Goal: Check status: Check status

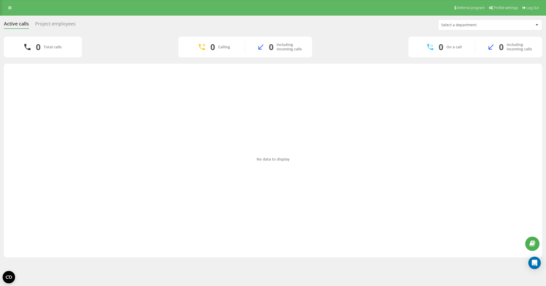
click at [60, 22] on div "Project employees" at bounding box center [55, 25] width 41 height 8
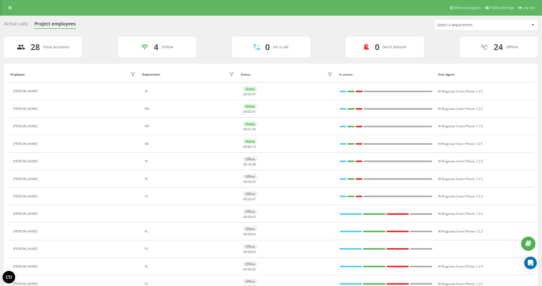
click at [16, 24] on div "Active calls" at bounding box center [16, 25] width 24 height 8
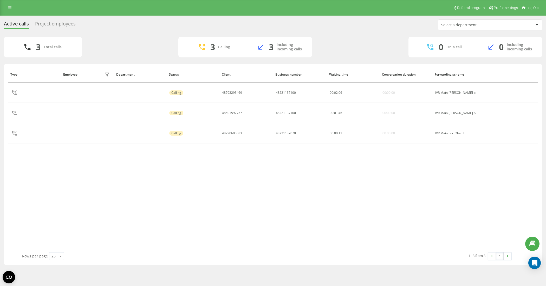
click at [61, 26] on div "Project employees" at bounding box center [55, 25] width 41 height 8
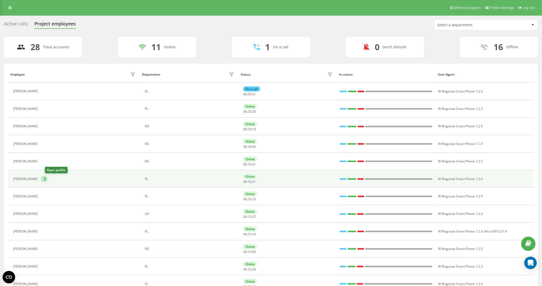
click at [46, 179] on icon at bounding box center [44, 179] width 4 height 4
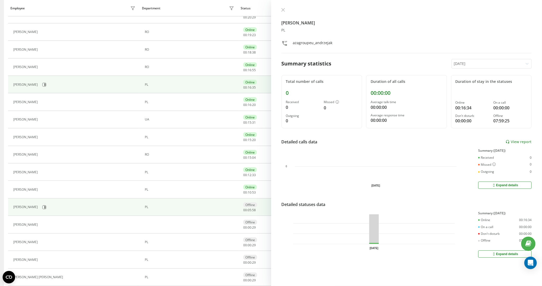
scroll to position [98, 0]
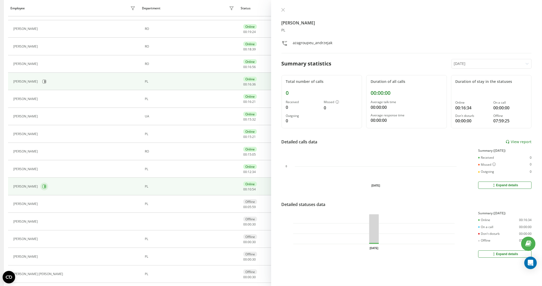
click at [48, 188] on button at bounding box center [44, 187] width 8 height 8
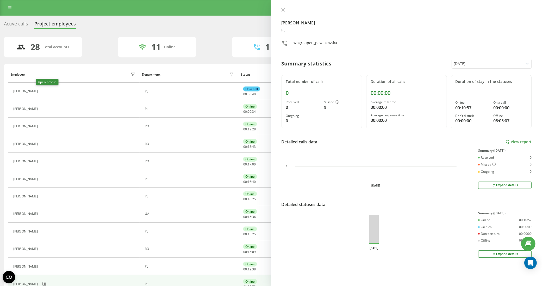
click at [41, 92] on icon at bounding box center [43, 92] width 4 height 4
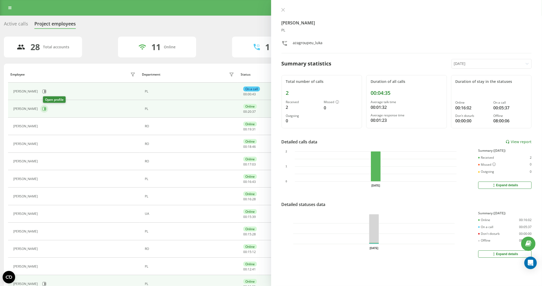
click at [47, 111] on button at bounding box center [44, 109] width 8 height 8
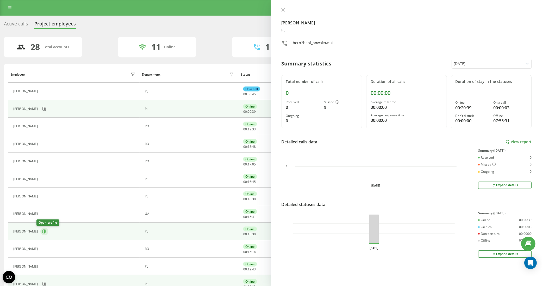
click at [42, 232] on icon at bounding box center [44, 232] width 4 height 4
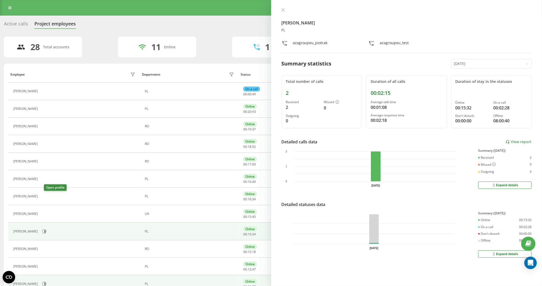
click at [45, 198] on icon at bounding box center [43, 196] width 1 height 3
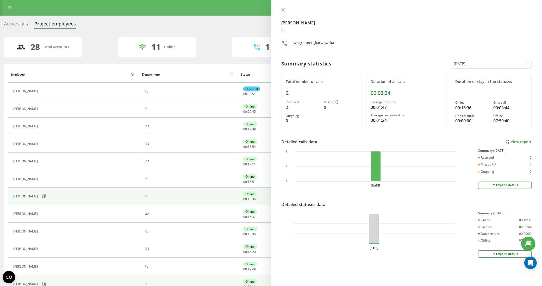
click at [19, 23] on div "Active calls" at bounding box center [16, 25] width 24 height 8
